Goal: Information Seeking & Learning: Learn about a topic

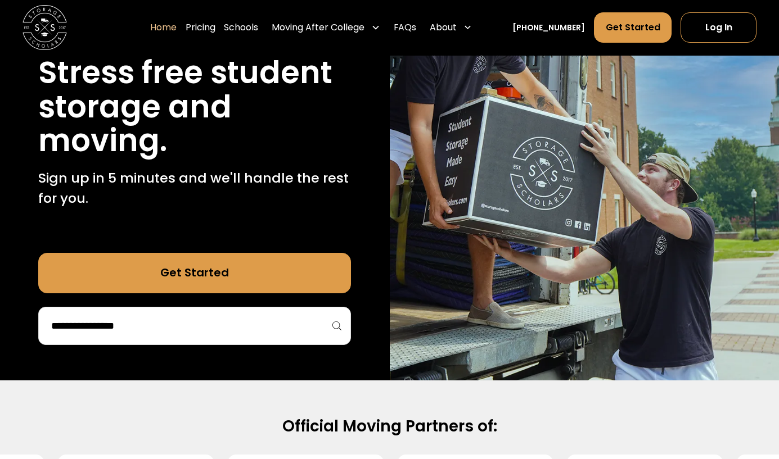
scroll to position [169, 0]
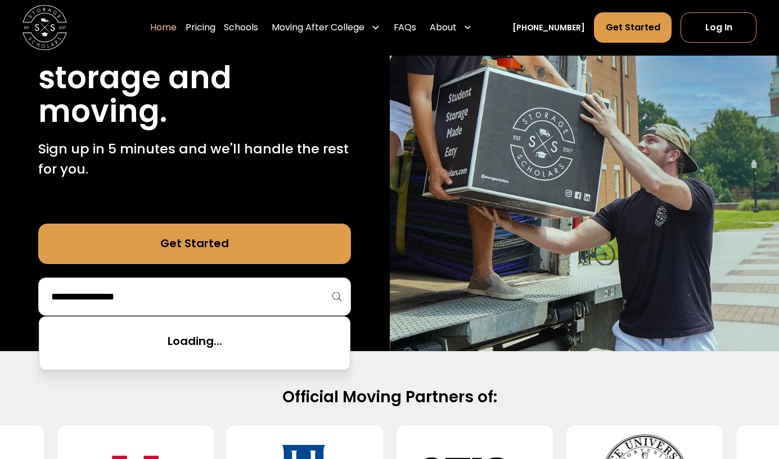
click at [180, 291] on input "search" at bounding box center [194, 296] width 289 height 19
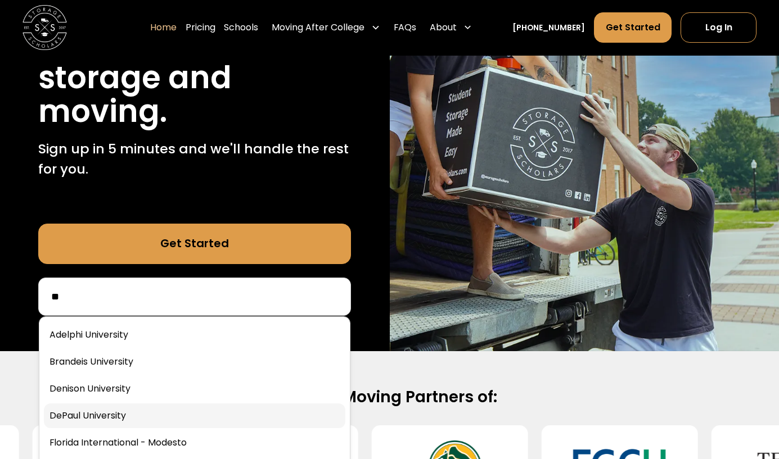
type input "**"
click at [118, 425] on link at bounding box center [194, 416] width 301 height 25
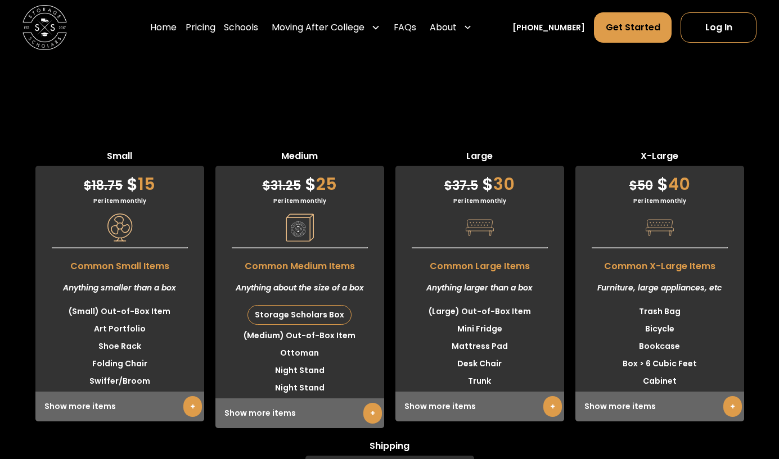
scroll to position [2924, 0]
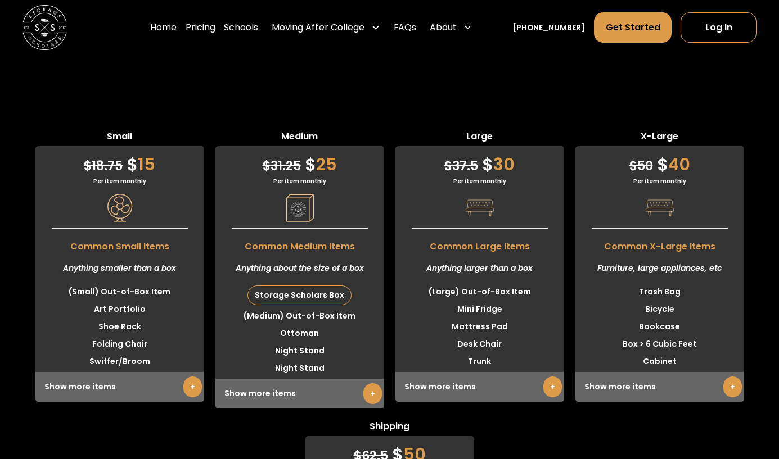
click at [553, 390] on link "+" at bounding box center [552, 387] width 19 height 21
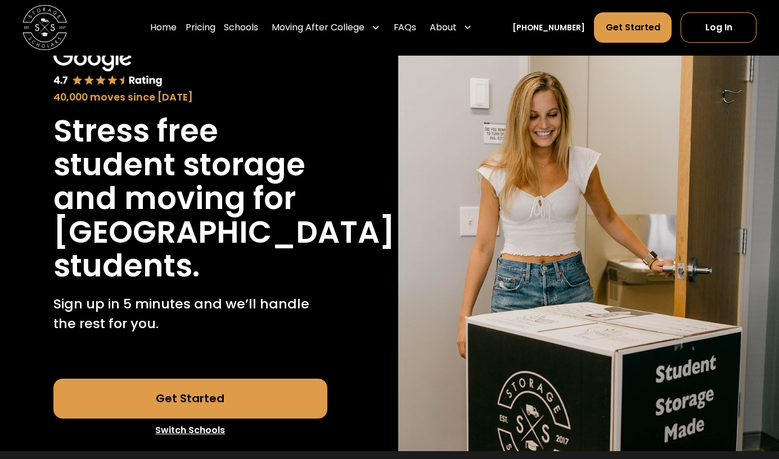
scroll to position [0, 0]
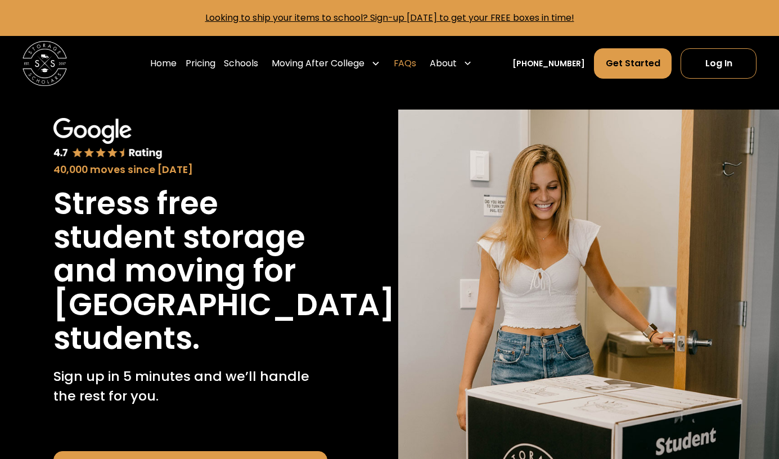
click at [416, 64] on link "FAQs" at bounding box center [405, 63] width 22 height 31
